Goal: Check status: Check status

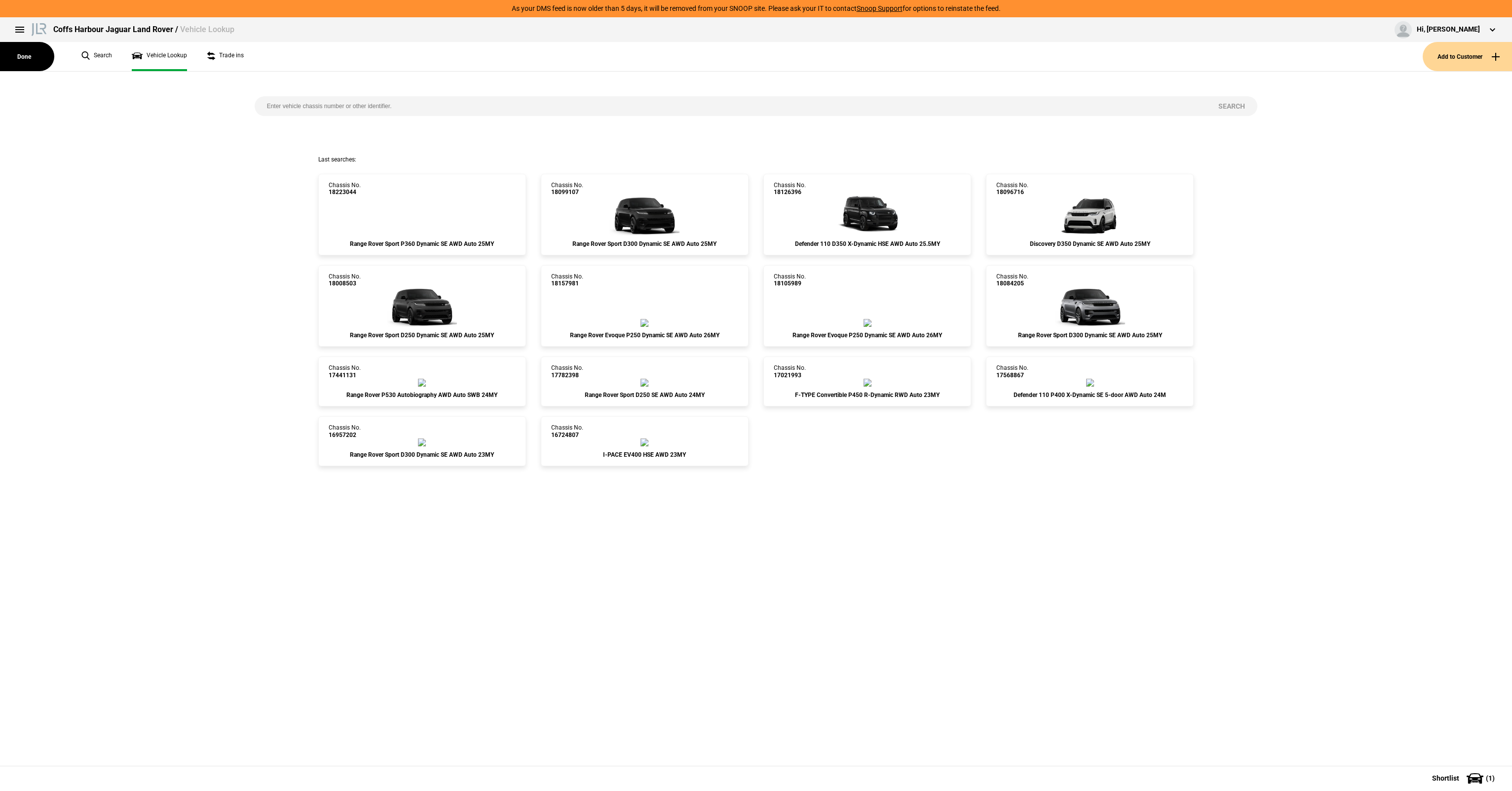
click at [344, 107] on input "search" at bounding box center [731, 106] width 952 height 20
type input "493735"
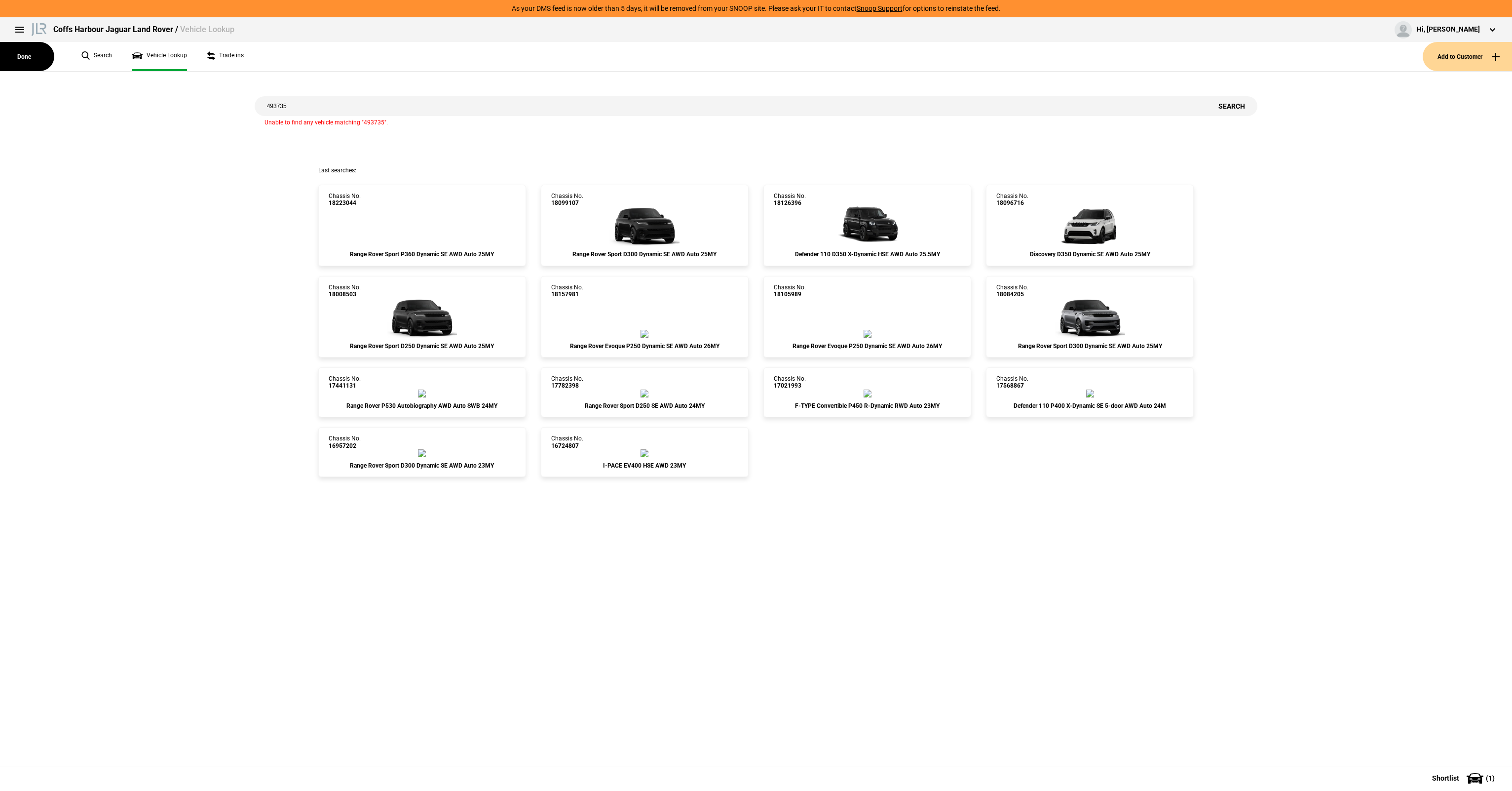
drag, startPoint x: 356, startPoint y: 103, endPoint x: 70, endPoint y: 98, distance: 286.0
click at [70, 98] on div "493735 Search Unable to find any vehicle matching "493735"." at bounding box center [755, 119] width 1527 height 95
click at [452, 218] on link "Chassis No. 18223044 Range Rover Sport P360 Dynamic SE AWD Auto 25MY" at bounding box center [422, 225] width 208 height 82
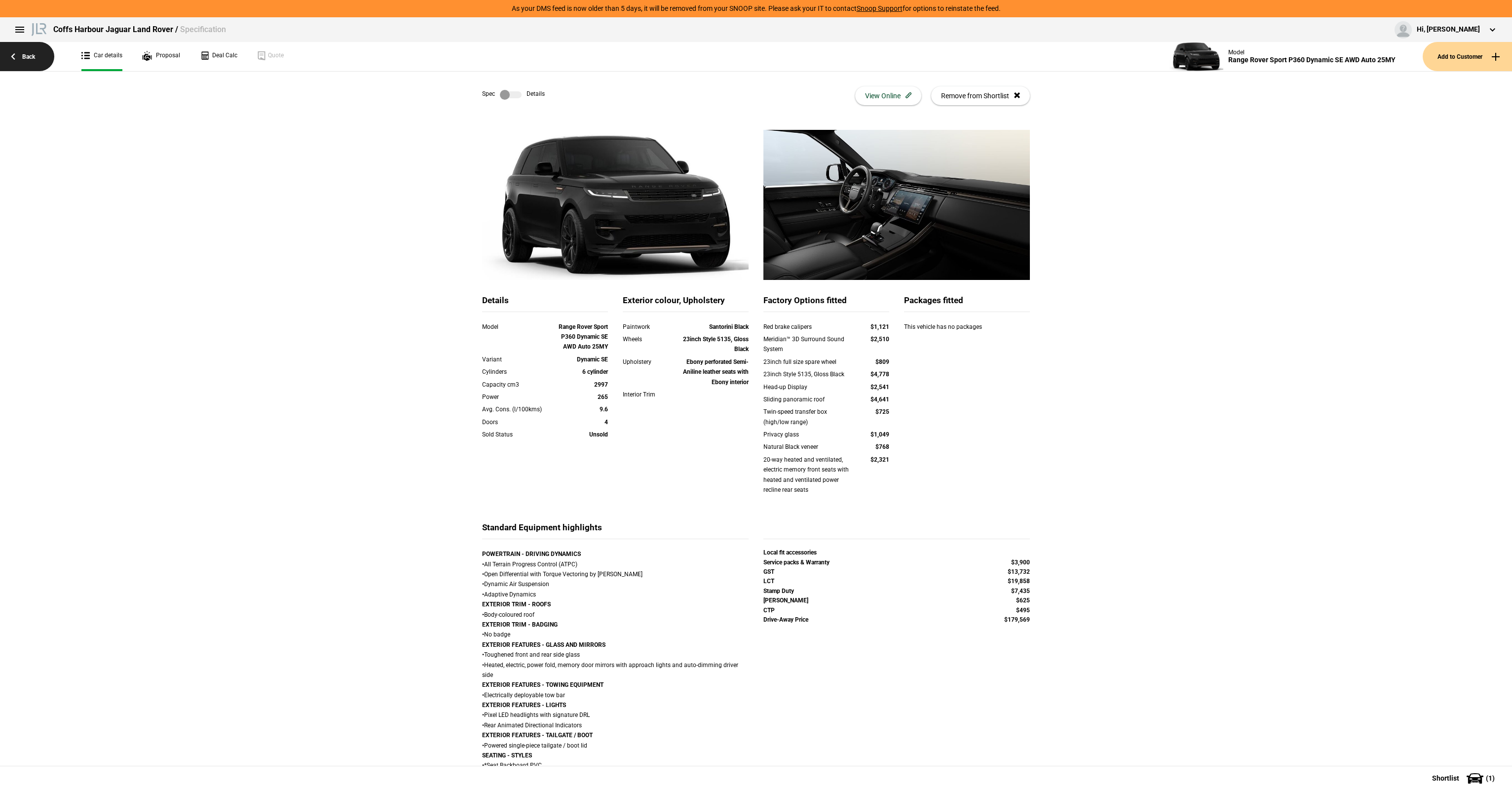
click at [35, 56] on link "Back" at bounding box center [27, 56] width 54 height 29
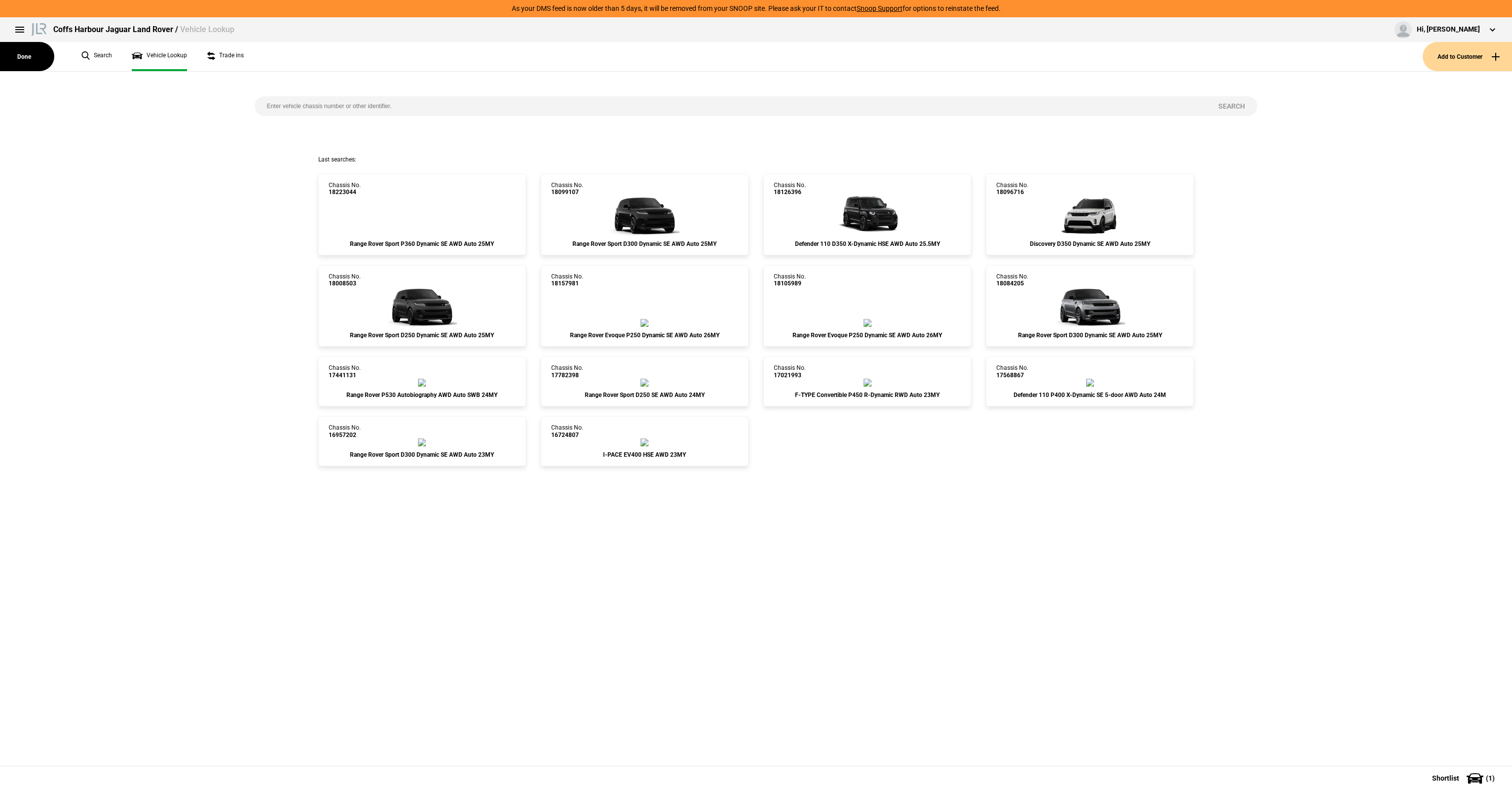
click at [363, 102] on input "search" at bounding box center [731, 106] width 952 height 20
paste input "5002220859"
click at [1270, 108] on div "5002220859 Search" at bounding box center [755, 113] width 1527 height 84
click at [1243, 107] on button "Search" at bounding box center [1231, 106] width 52 height 20
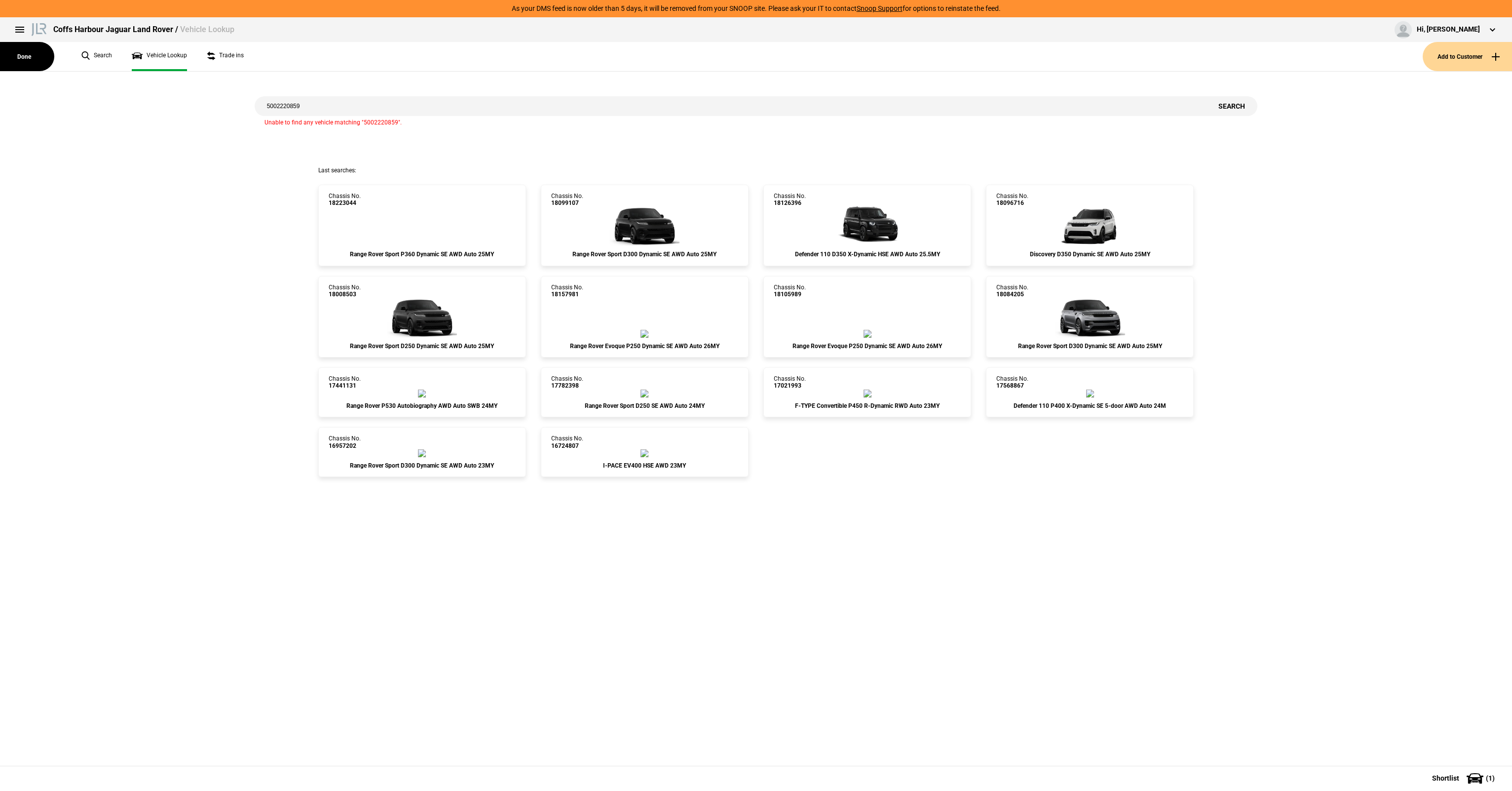
drag, startPoint x: 343, startPoint y: 86, endPoint x: 347, endPoint y: 94, distance: 8.9
click at [343, 86] on div "5002220859 Search Unable to find any vehicle matching "5002220859"." at bounding box center [756, 119] width 1018 height 95
drag, startPoint x: 349, startPoint y: 112, endPoint x: 52, endPoint y: 109, distance: 297.0
click at [52, 109] on div "5002220859 Search Unable to find any vehicle matching "5002220859"." at bounding box center [755, 119] width 1527 height 95
paste input "[US_VEHICLE_IDENTIFICATION_NUMBER]"
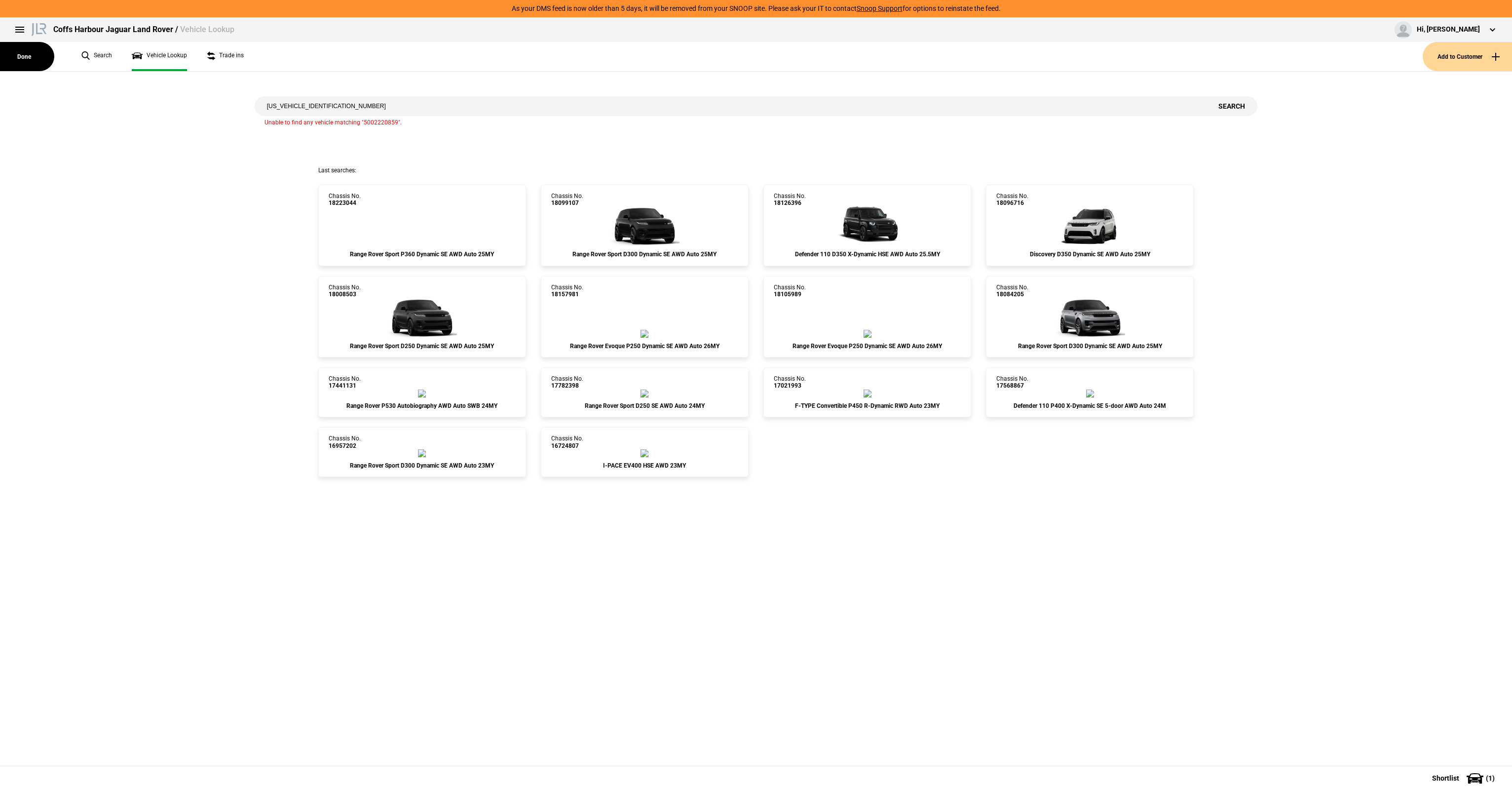
type input "[US_VEHICLE_IDENTIFICATION_NUMBER]"
click at [1218, 107] on button "Search" at bounding box center [1231, 106] width 52 height 20
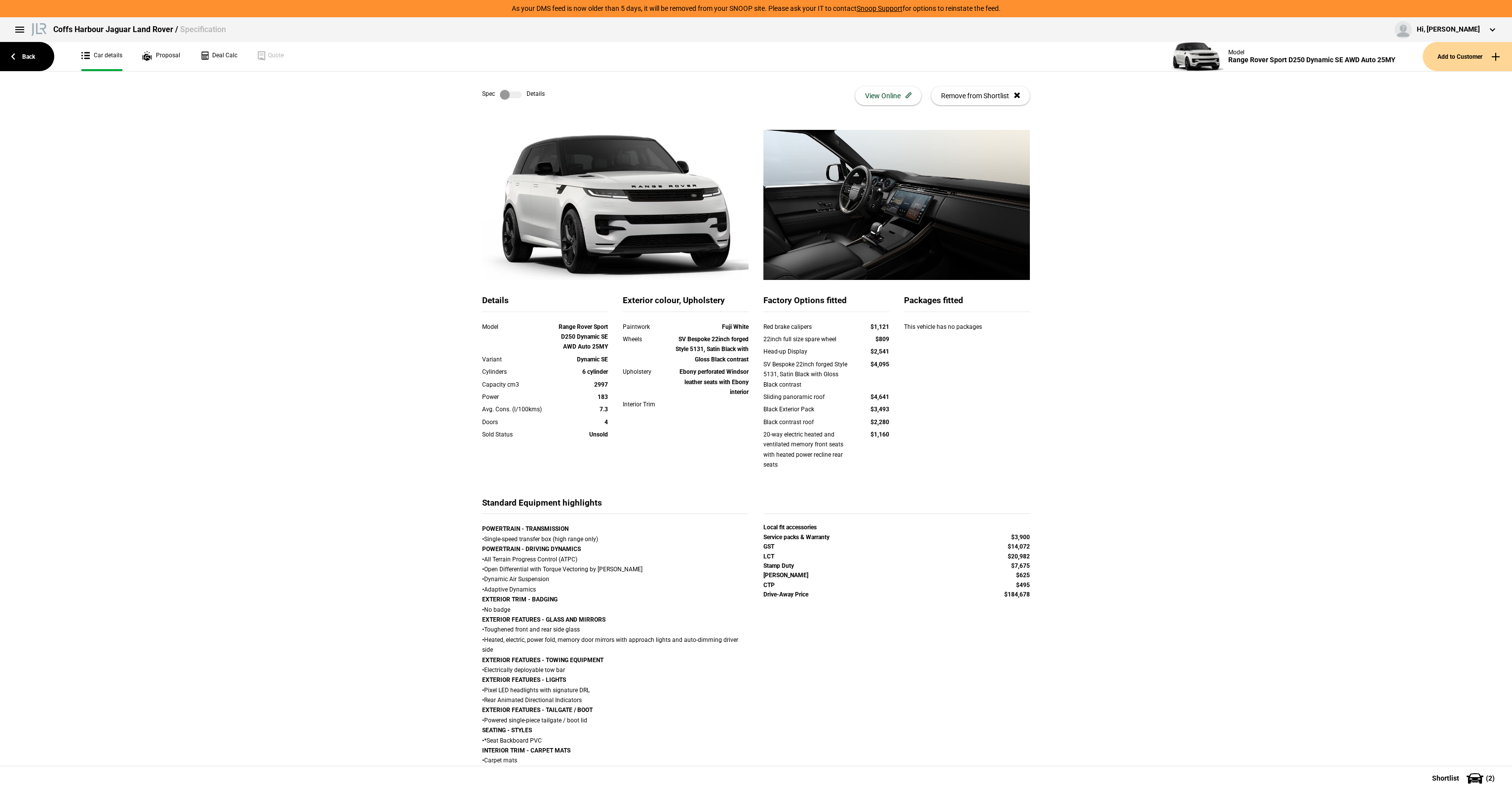
click at [545, 117] on div "Spec Details View Online Remove from Shortlist" at bounding box center [756, 96] width 548 height 49
click at [505, 96] on label at bounding box center [511, 94] width 22 height 10
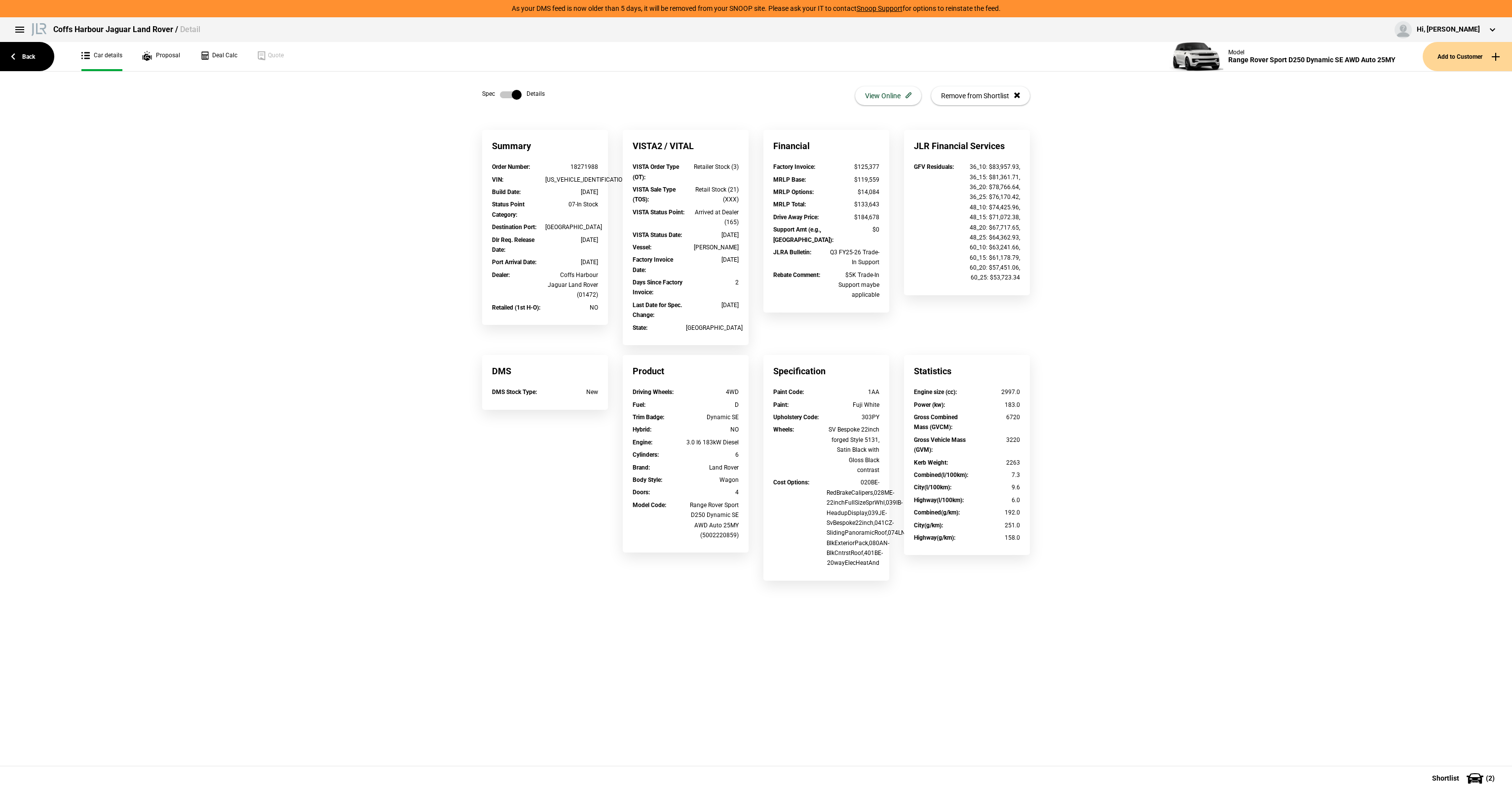
drag, startPoint x: 498, startPoint y: 140, endPoint x: 1042, endPoint y: 553, distance: 683.0
click at [1078, 550] on div "Summary Order Number : 18271988 VIN : [US_VEHICLE_IDENTIFICATION_NUMBER] Build …" at bounding box center [756, 360] width 1512 height 461
click at [1042, 553] on div "Summary Order Number : 18271988 VIN : [US_VEHICLE_IDENTIFICATION_NUMBER] Build …" at bounding box center [756, 360] width 577 height 461
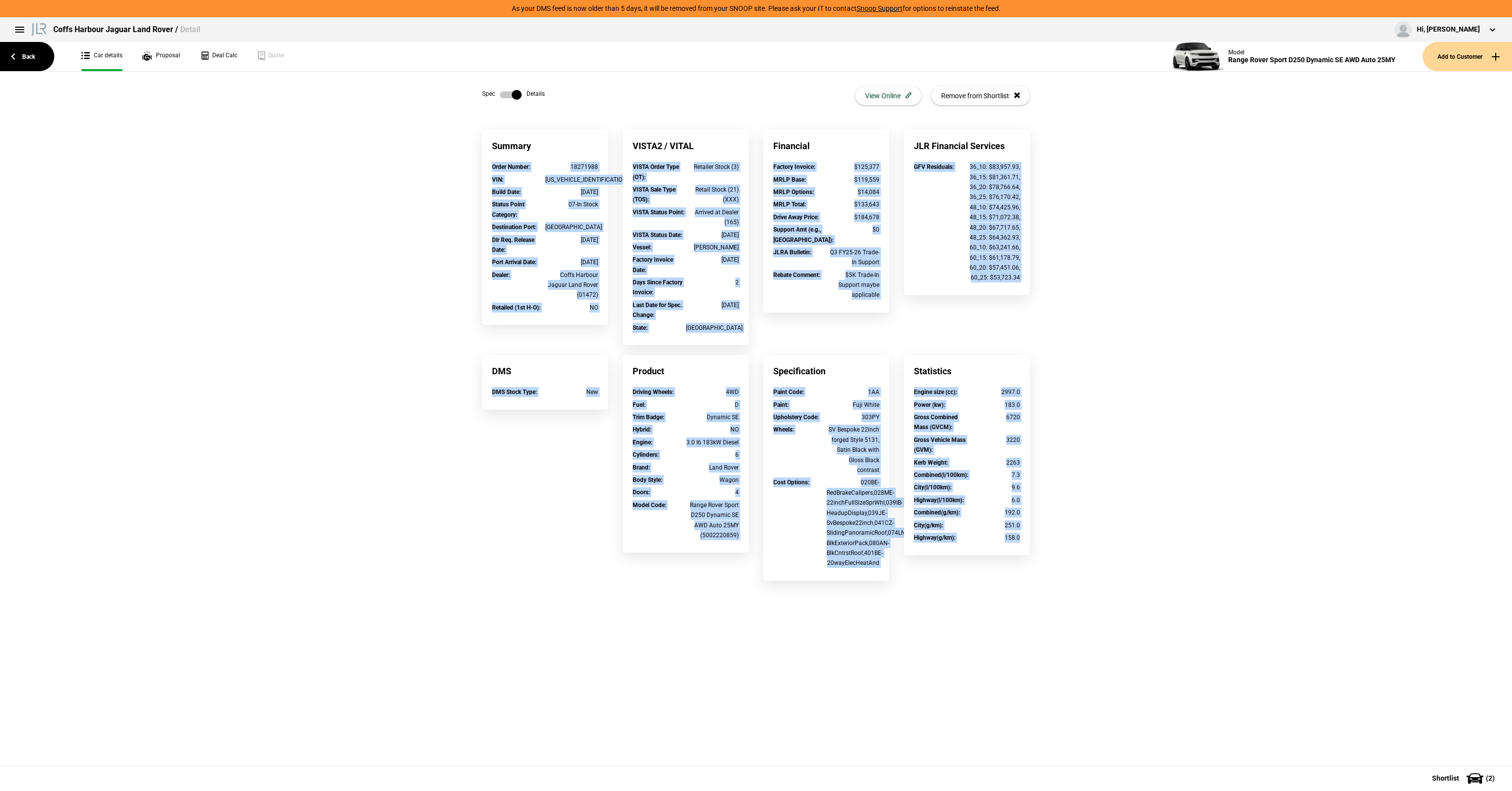
drag, startPoint x: 1040, startPoint y: 558, endPoint x: 508, endPoint y: 158, distance: 665.6
click at [508, 158] on div "Summary Order Number : 18271988 VIN : [US_VEHICLE_IDENTIFICATION_NUMBER] Build …" at bounding box center [756, 360] width 577 height 461
click at [506, 157] on div "Summary" at bounding box center [545, 146] width 126 height 32
drag, startPoint x: 493, startPoint y: 148, endPoint x: 1052, endPoint y: 551, distance: 689.1
click at [1052, 551] on div "Summary Order Number : 18271988 VIN : [US_VEHICLE_IDENTIFICATION_NUMBER] Build …" at bounding box center [756, 360] width 1512 height 461
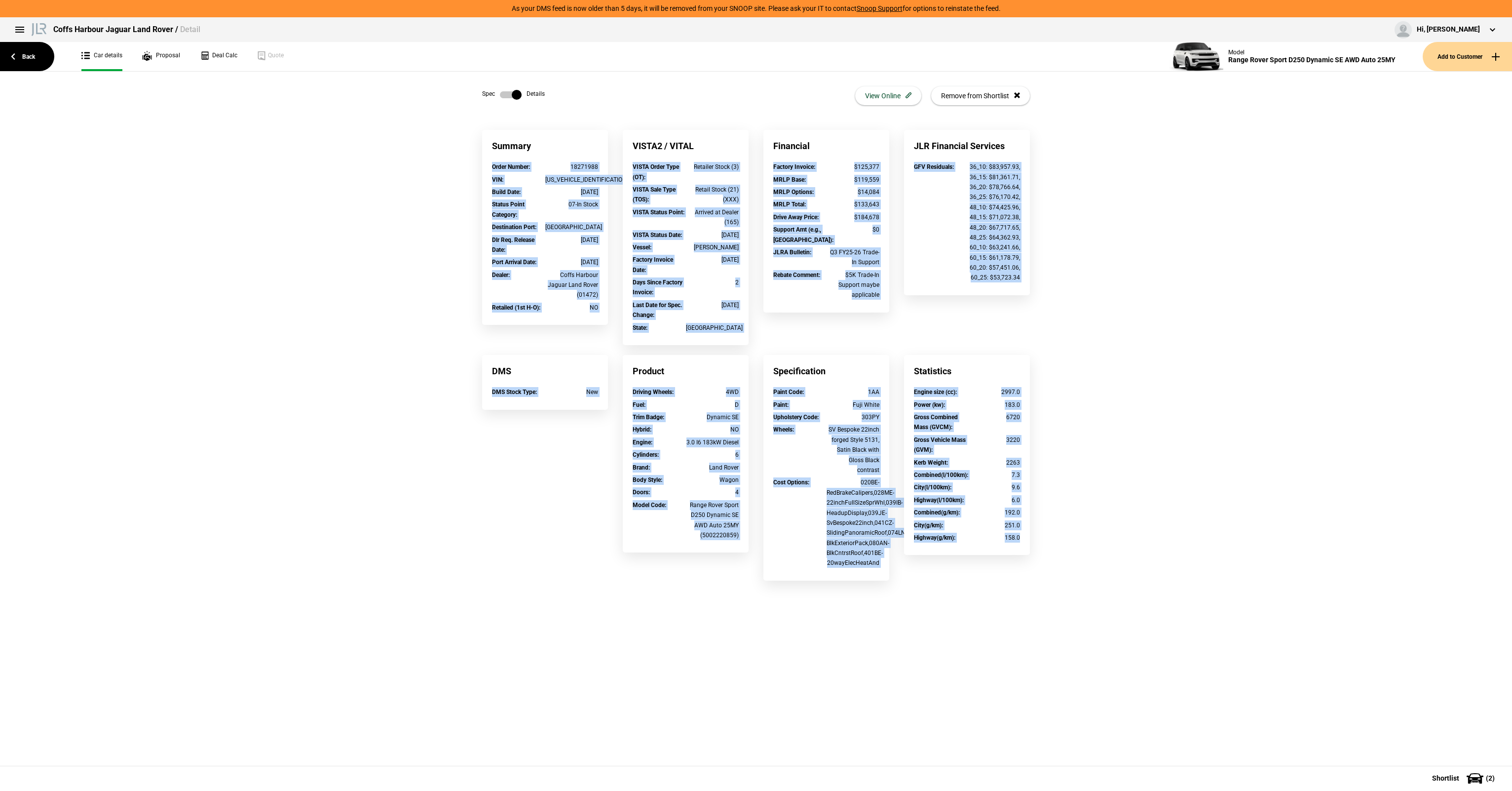
click at [1052, 551] on div "Summary Order Number : 18271988 VIN : [US_VEHICLE_IDENTIFICATION_NUMBER] Build …" at bounding box center [756, 360] width 1512 height 461
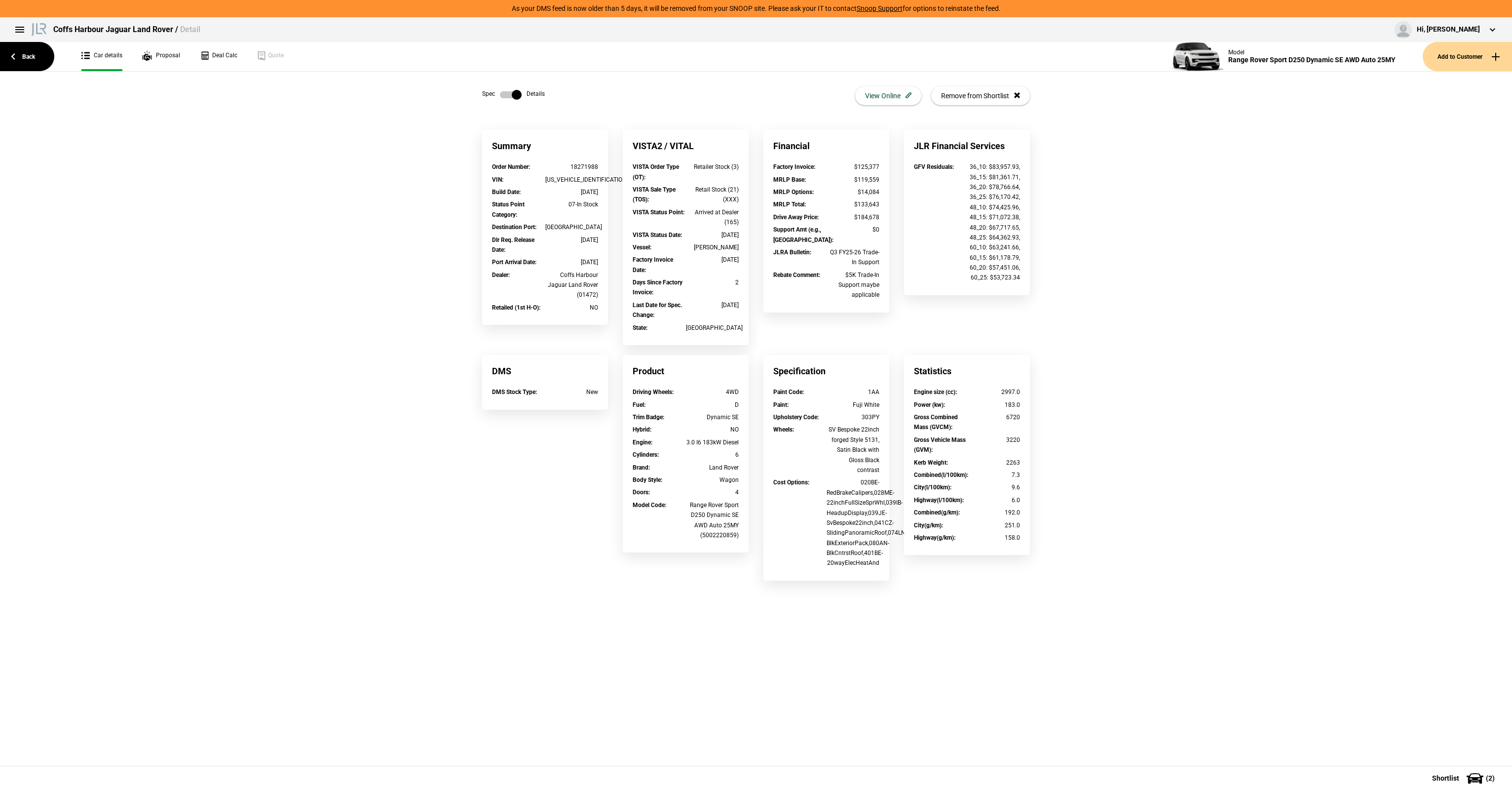
drag, startPoint x: 522, startPoint y: 144, endPoint x: 582, endPoint y: 299, distance: 166.2
click at [582, 299] on div "Summary Order Number : 18271988 VIN : [US_VEHICLE_IDENTIFICATION_NUMBER] Build …" at bounding box center [545, 227] width 126 height 195
click at [582, 299] on div "Coffs Harbour Jaguar Land Rover (01472)" at bounding box center [572, 285] width 53 height 30
click at [631, 367] on div "Product" at bounding box center [685, 371] width 126 height 32
drag, startPoint x: 565, startPoint y: 191, endPoint x: 602, endPoint y: 192, distance: 37.0
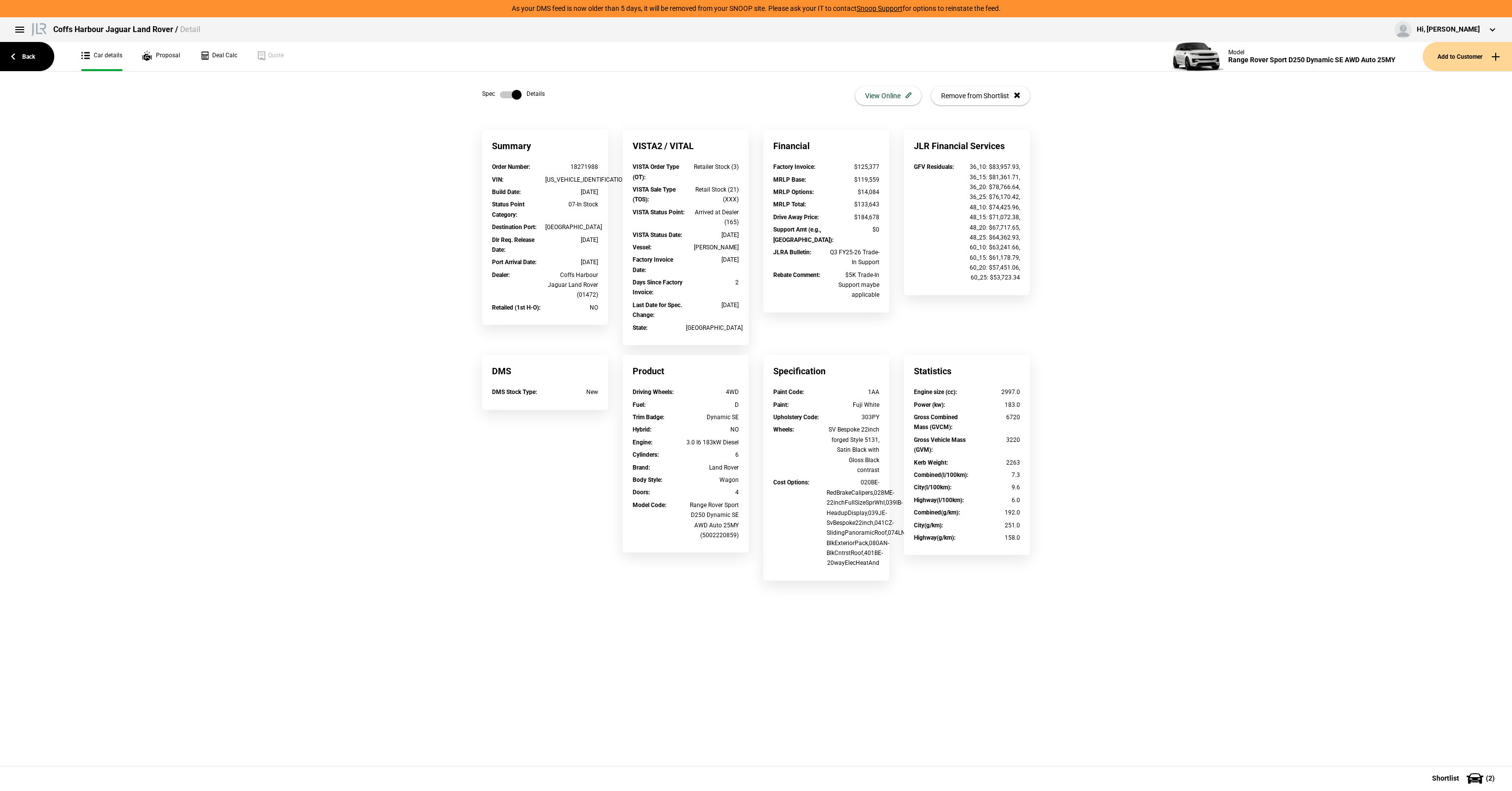
click at [602, 192] on div "Build Date : [DATE]" at bounding box center [545, 193] width 121 height 12
copy div "[DATE]"
